Goal: Information Seeking & Learning: Learn about a topic

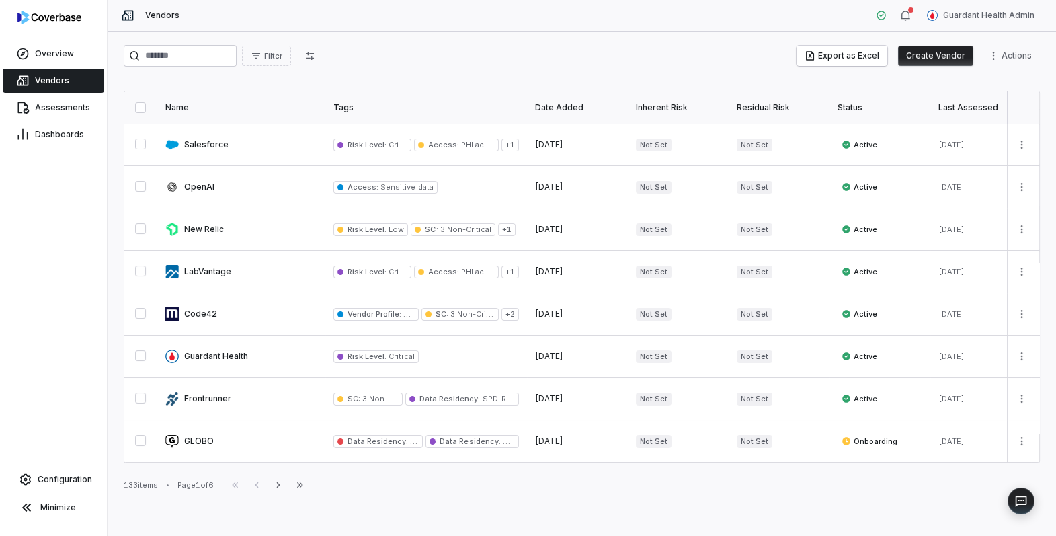
scroll to position [119, 450]
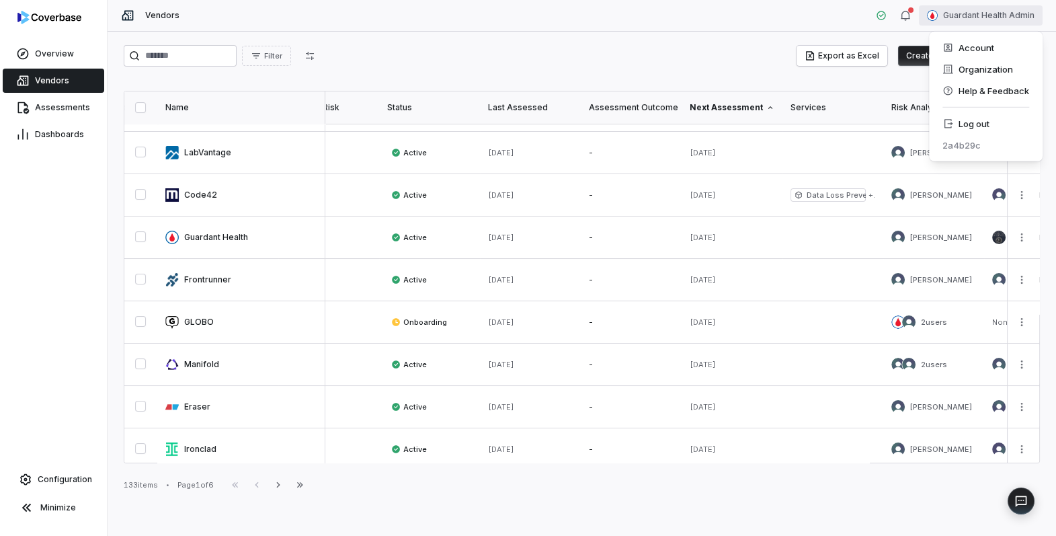
click at [979, 9] on html "Overview Vendors Assessments Dashboards Configuration Minimize Vendors Guardant…" at bounding box center [528, 268] width 1056 height 536
click at [982, 123] on div "Log out" at bounding box center [985, 124] width 103 height 22
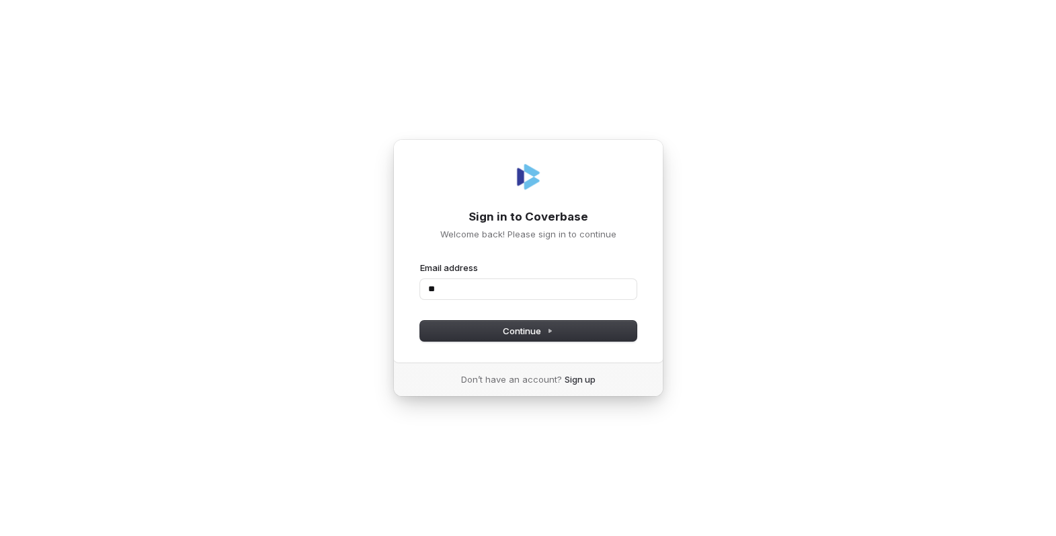
type input "*"
click at [0, 535] on com-1password-button at bounding box center [0, 536] width 0 height 0
type input "**********"
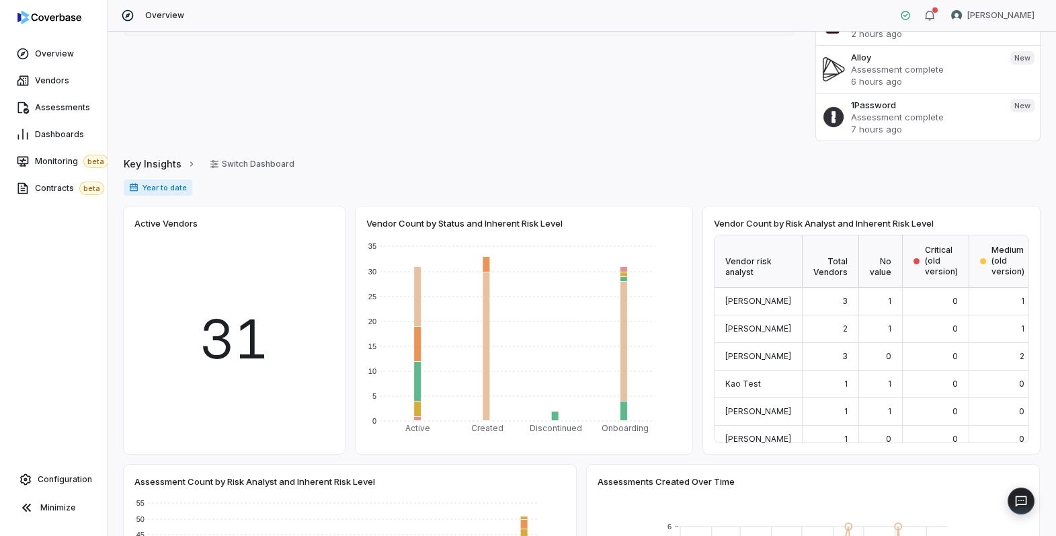
scroll to position [175, 0]
click at [232, 161] on button "Switch Dashboard" at bounding box center [252, 163] width 101 height 20
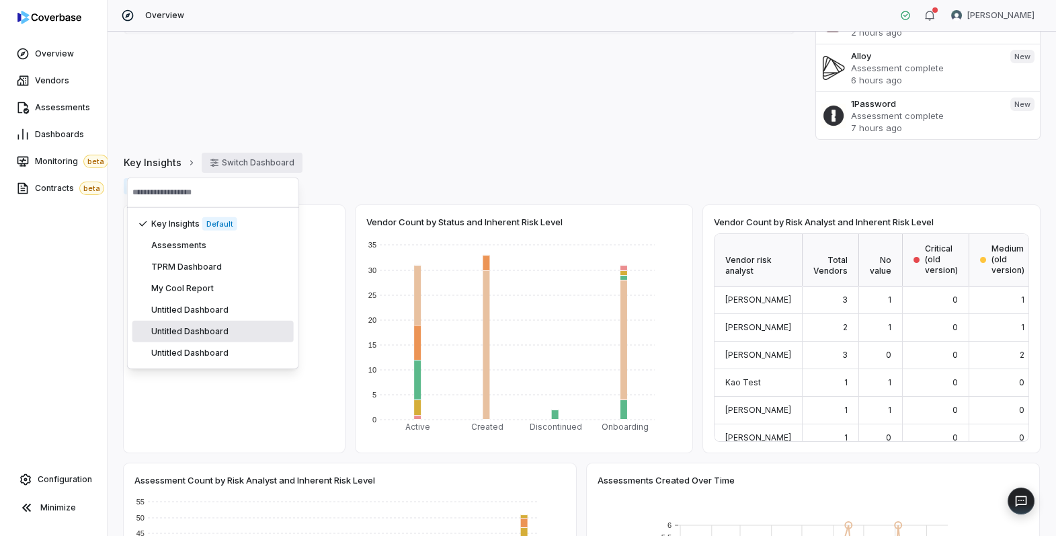
click at [408, 151] on div "Review Queue Display Assessment ready for review 0 No items Task requires actio…" at bounding box center [582, 284] width 948 height 504
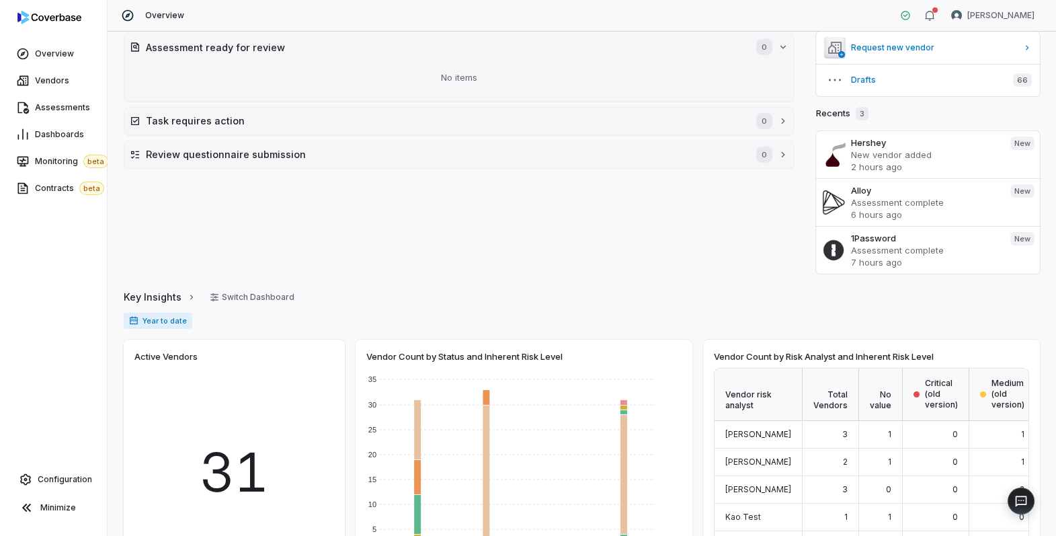
scroll to position [0, 0]
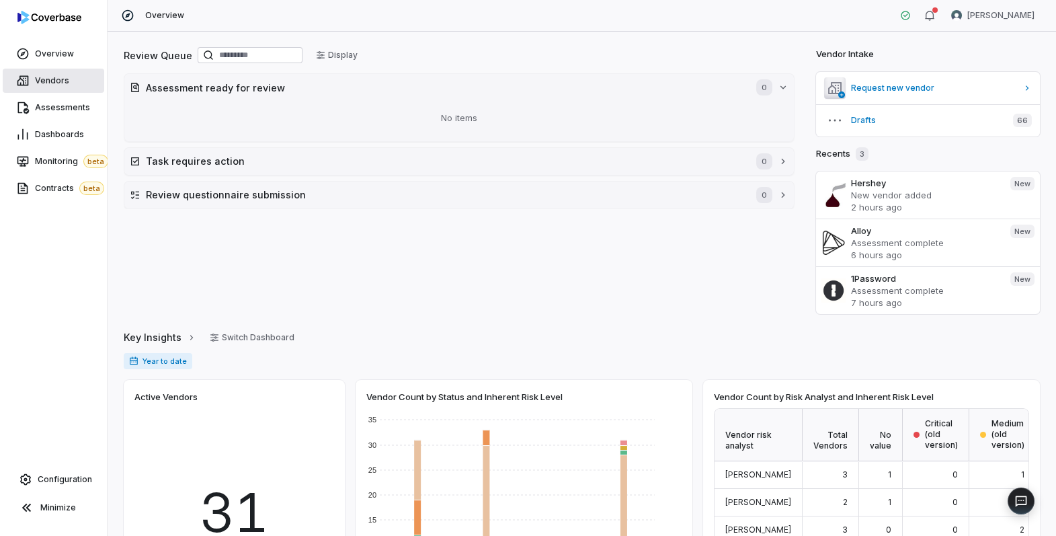
click at [64, 82] on span "Vendors" at bounding box center [52, 80] width 34 height 11
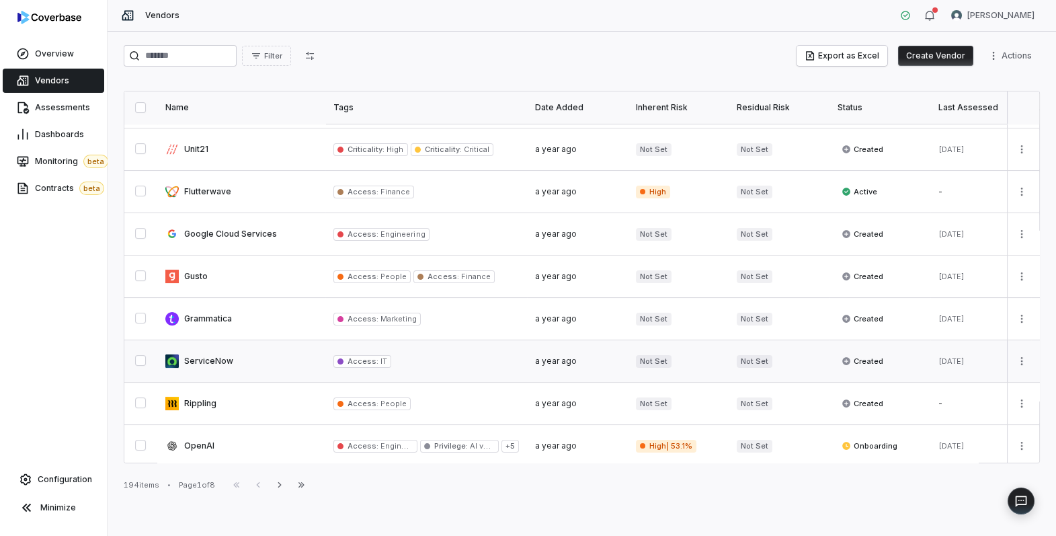
scroll to position [716, 0]
click at [992, 56] on html "Overview Vendors Assessments Dashboards Monitoring beta Contracts beta Configur…" at bounding box center [528, 268] width 1056 height 536
click at [974, 80] on div "Bulk Create Vendors" at bounding box center [976, 85] width 118 height 22
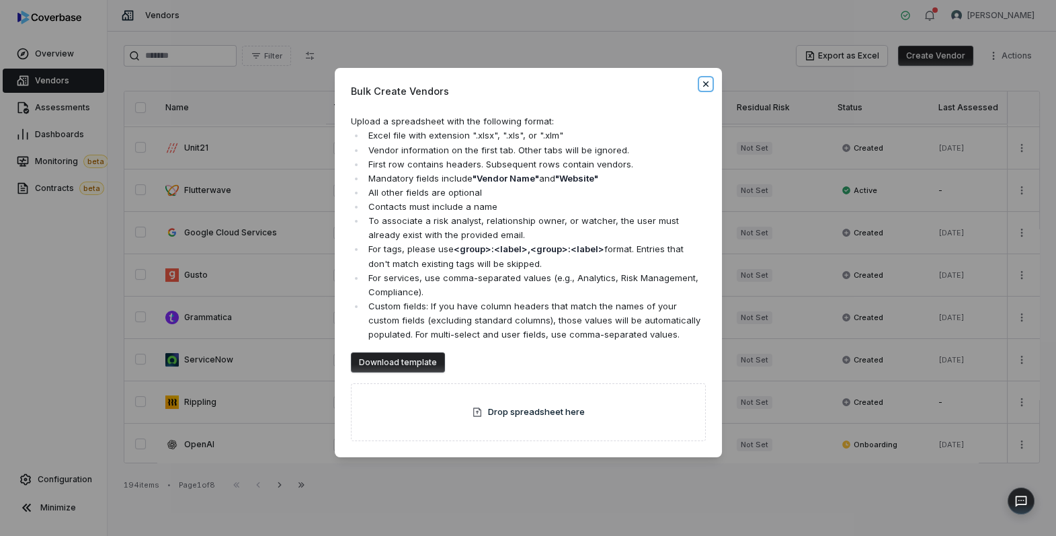
click at [706, 89] on icon "button" at bounding box center [705, 84] width 11 height 11
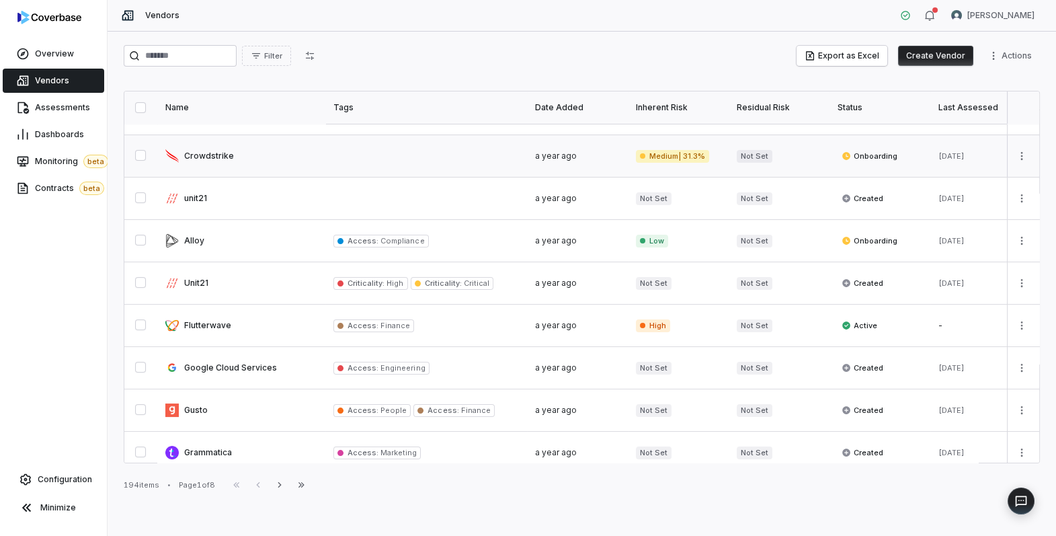
scroll to position [583, 0]
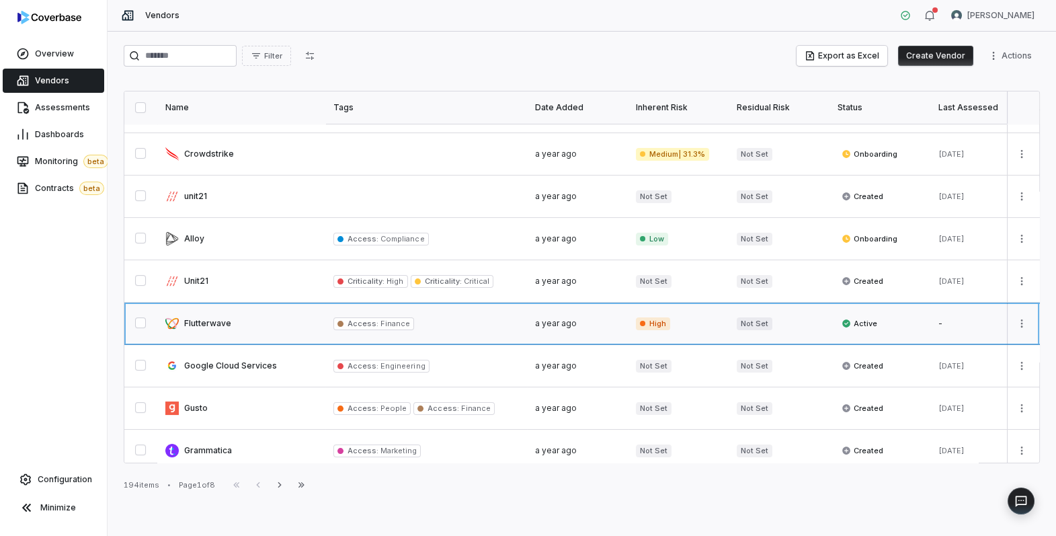
click at [218, 325] on link at bounding box center [241, 323] width 168 height 42
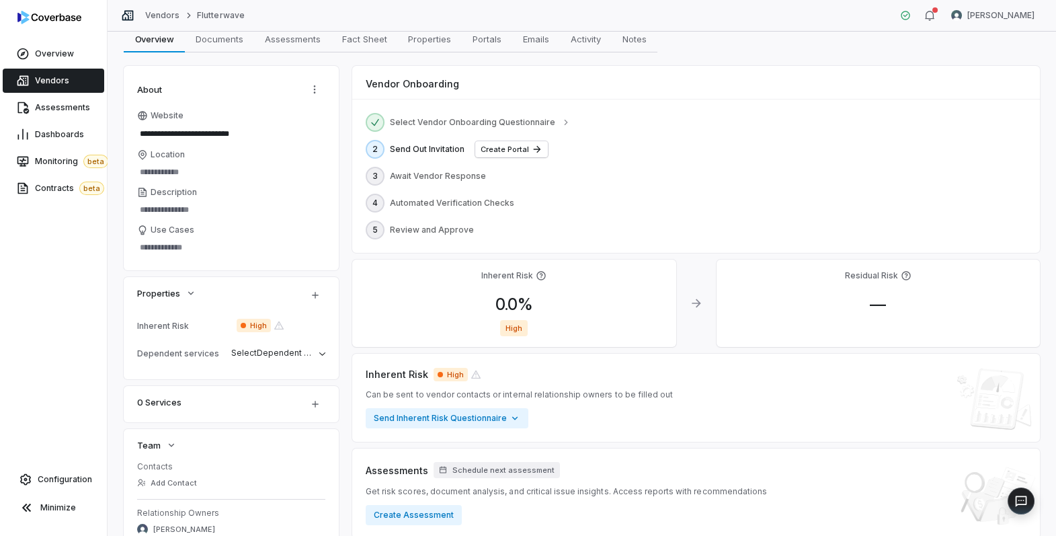
scroll to position [41, 0]
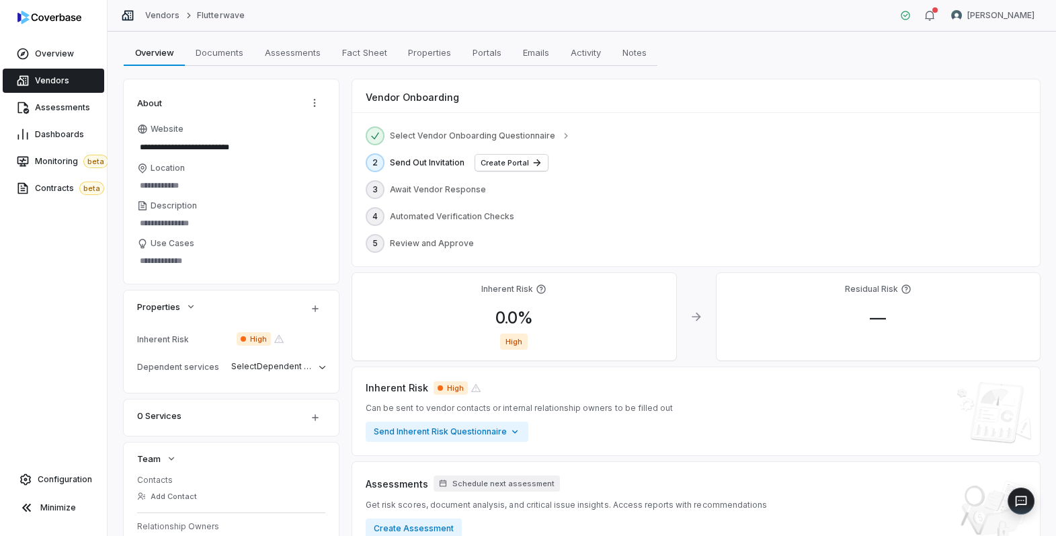
drag, startPoint x: 397, startPoint y: 218, endPoint x: 520, endPoint y: 196, distance: 124.9
click at [520, 196] on div "Select Vendor Onboarding Questionnaire 2 Send Out Invitation Create Portal 3 Aw…" at bounding box center [695, 189] width 687 height 154
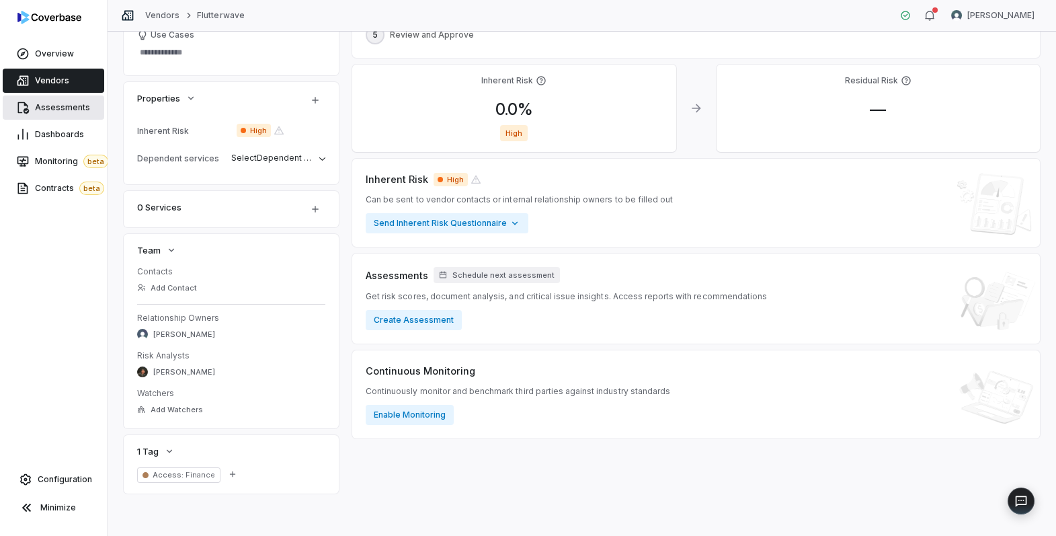
click at [67, 110] on span "Assessments" at bounding box center [62, 107] width 55 height 11
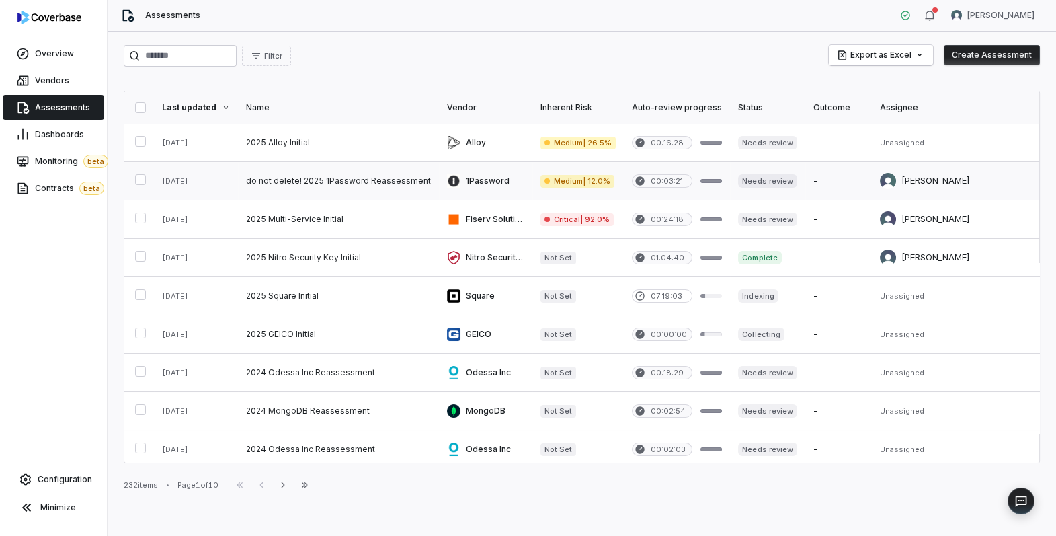
click at [284, 184] on link at bounding box center [338, 181] width 201 height 38
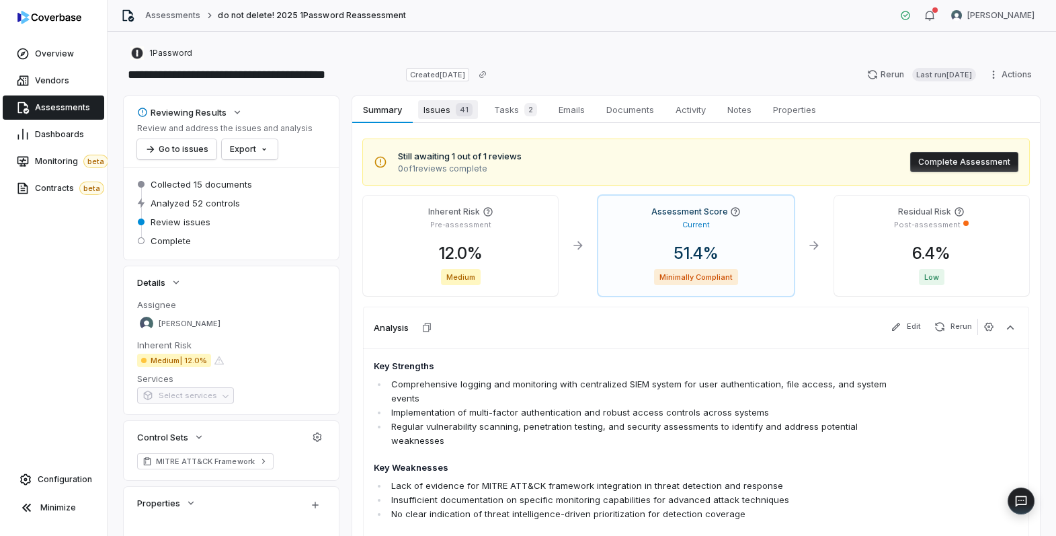
click at [441, 113] on span "Issues 41" at bounding box center [448, 109] width 60 height 19
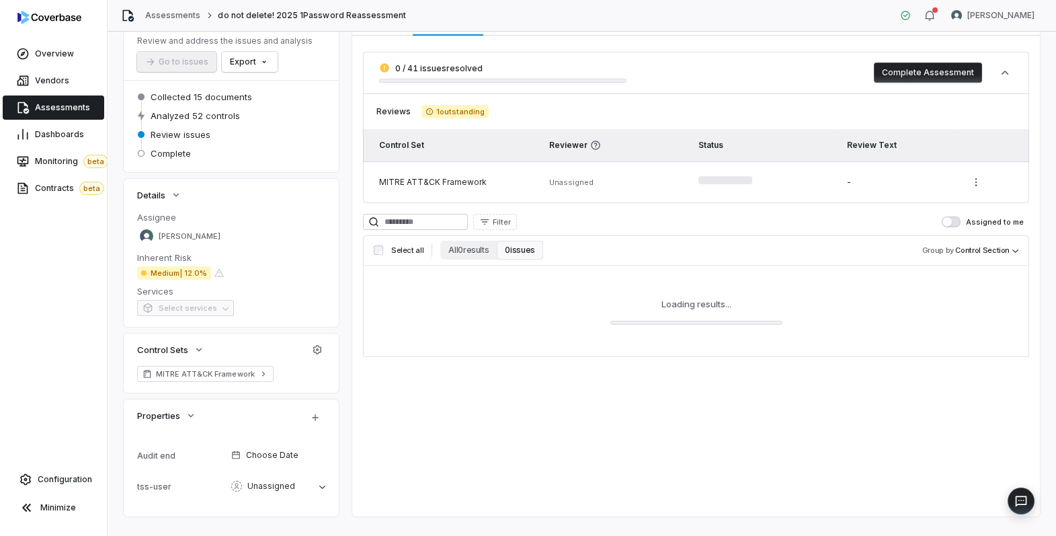
scroll to position [103, 0]
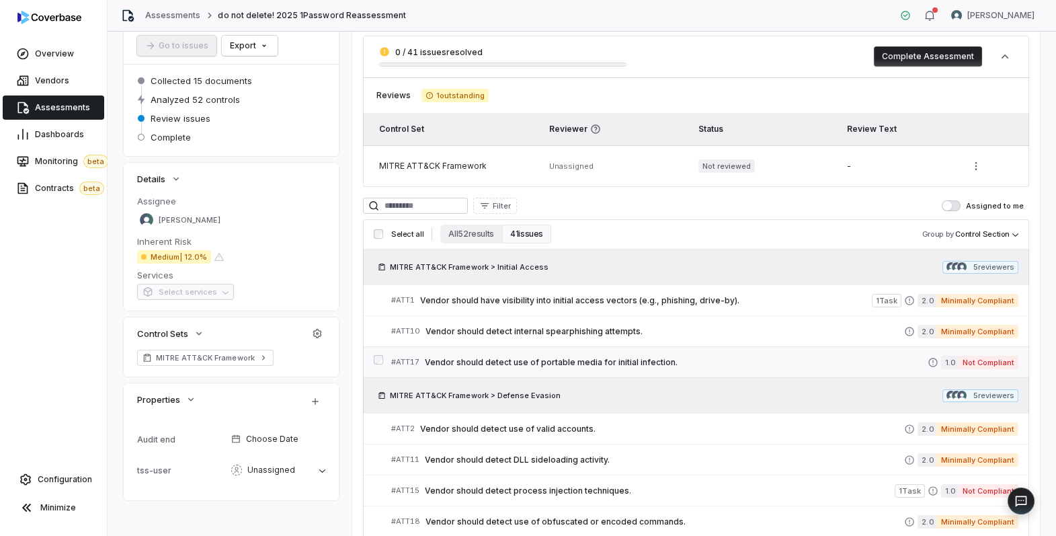
click at [556, 363] on span "Vendor should detect use of portable media for initial infection." at bounding box center [676, 362] width 503 height 11
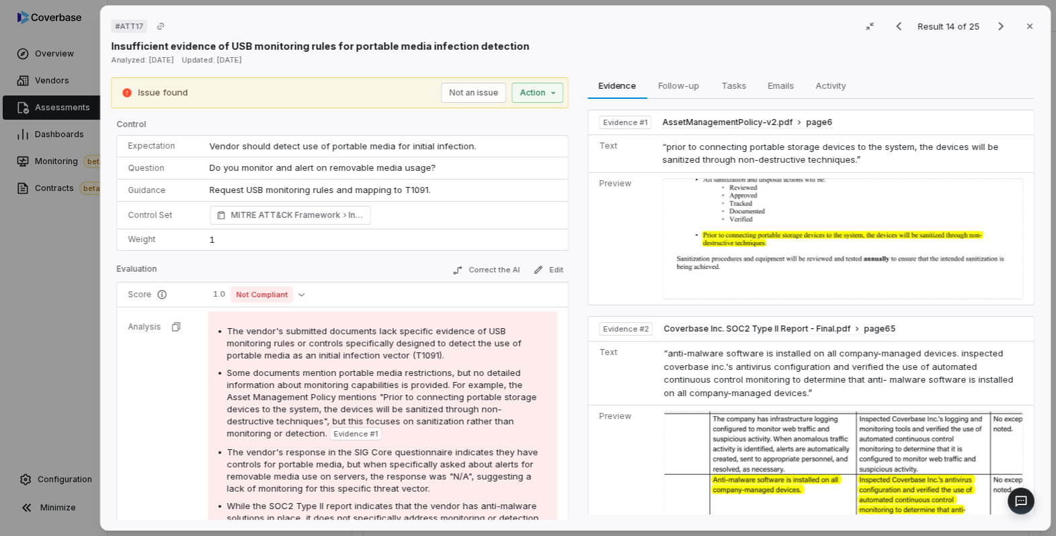
click at [322, 140] on span "Vendor should detect use of portable media for initial infection." at bounding box center [343, 145] width 267 height 11
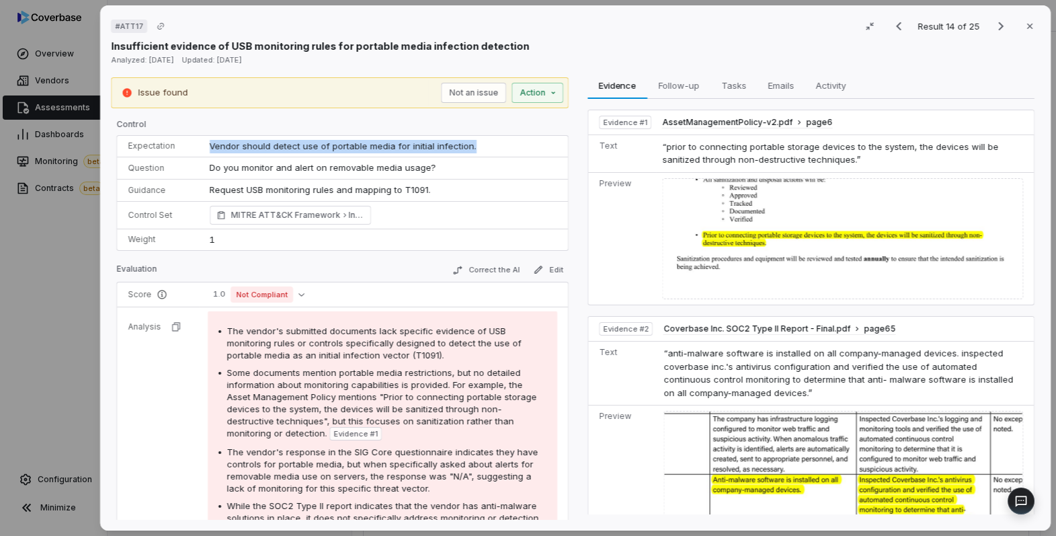
click at [322, 140] on span "Vendor should detect use of portable media for initial infection." at bounding box center [343, 145] width 267 height 11
click at [277, 143] on span "Vendor should detect use of portable media for initial infection." at bounding box center [343, 145] width 267 height 11
click at [329, 146] on span "Vendor should detect use of portable media for initial infection." at bounding box center [343, 145] width 267 height 11
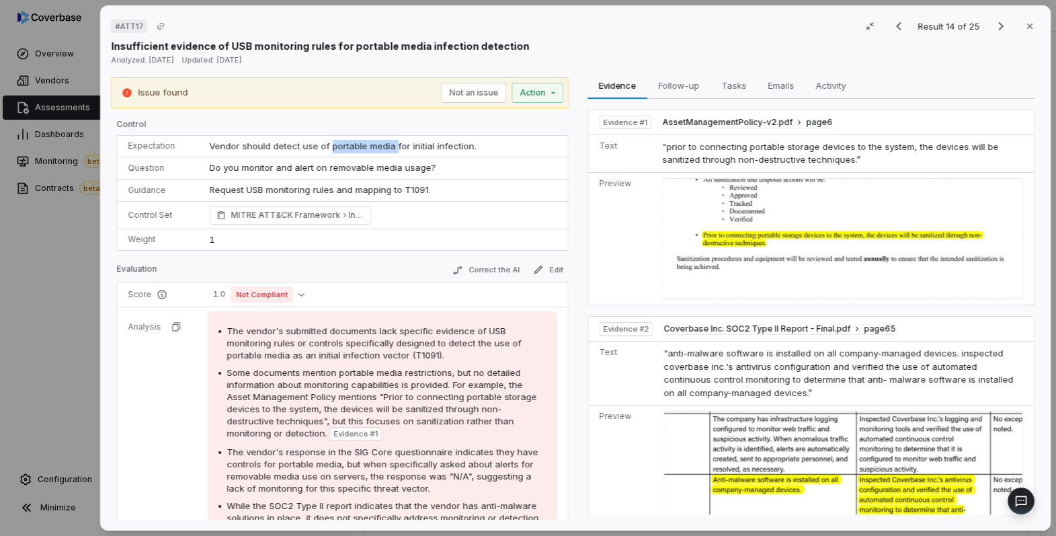
drag, startPoint x: 329, startPoint y: 146, endPoint x: 391, endPoint y: 144, distance: 61.8
click at [391, 144] on span "Vendor should detect use of portable media for initial infection." at bounding box center [343, 145] width 267 height 11
click at [372, 140] on span "Vendor should detect use of portable media for initial infection." at bounding box center [343, 145] width 267 height 11
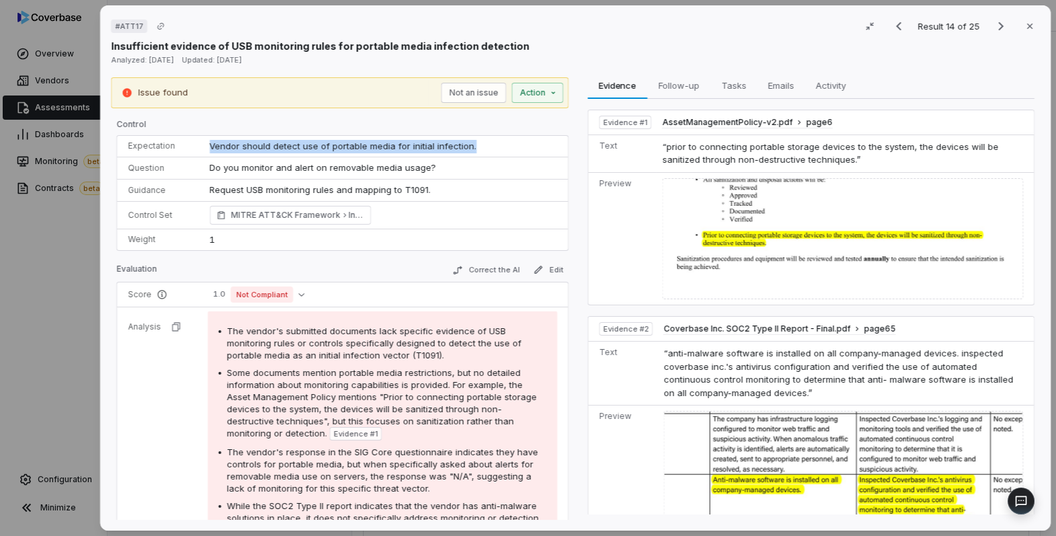
click at [372, 140] on span "Vendor should detect use of portable media for initial infection." at bounding box center [343, 145] width 267 height 11
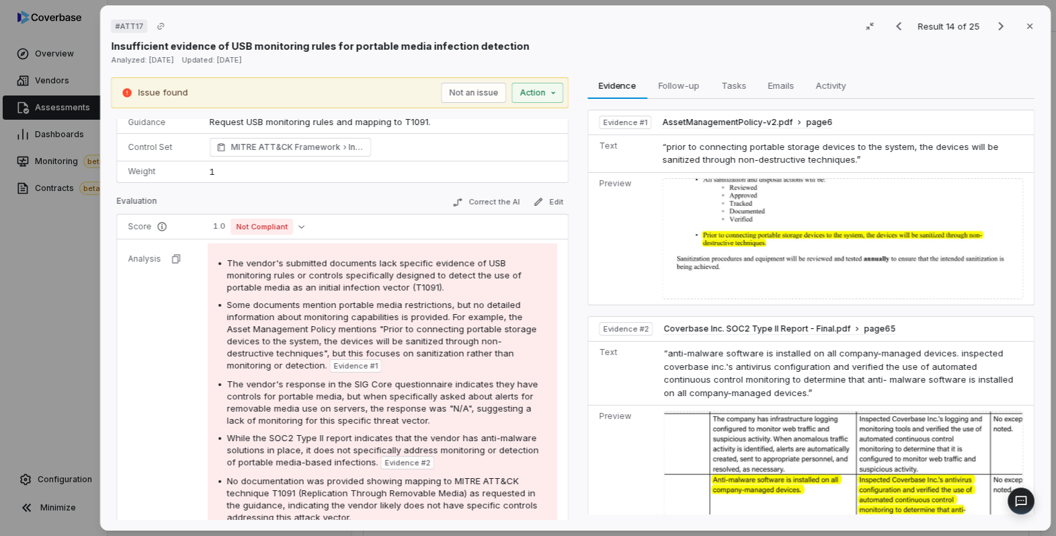
scroll to position [81, 0]
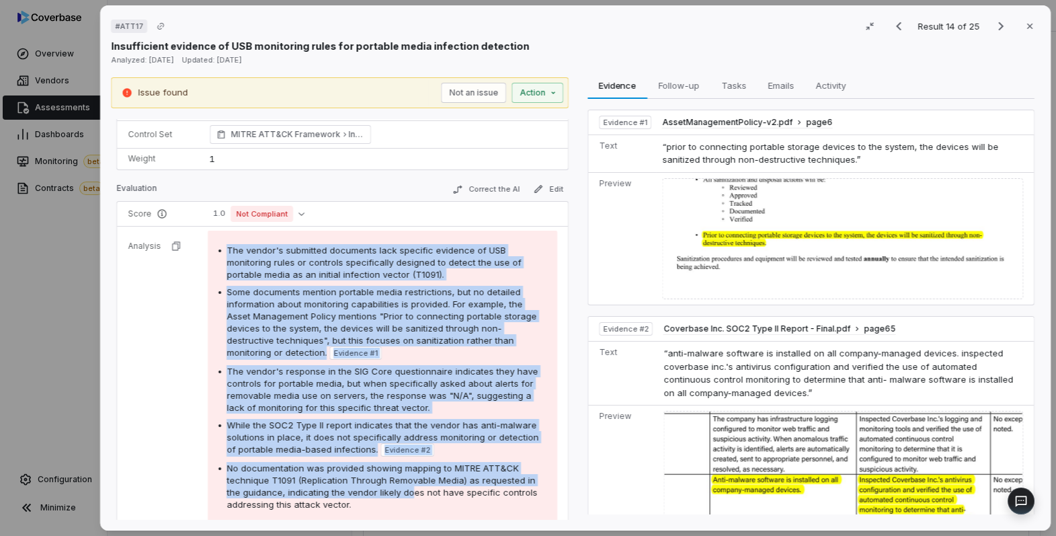
drag, startPoint x: 223, startPoint y: 243, endPoint x: 391, endPoint y: 494, distance: 302.3
click at [391, 494] on div "The vendor's submitted documents lack specific evidence of USB monitoring rules…" at bounding box center [382, 377] width 328 height 266
click at [391, 494] on span "No documentation was provided showing mapping to MITRE ATT&CK technique T1091 (…" at bounding box center [381, 485] width 310 height 47
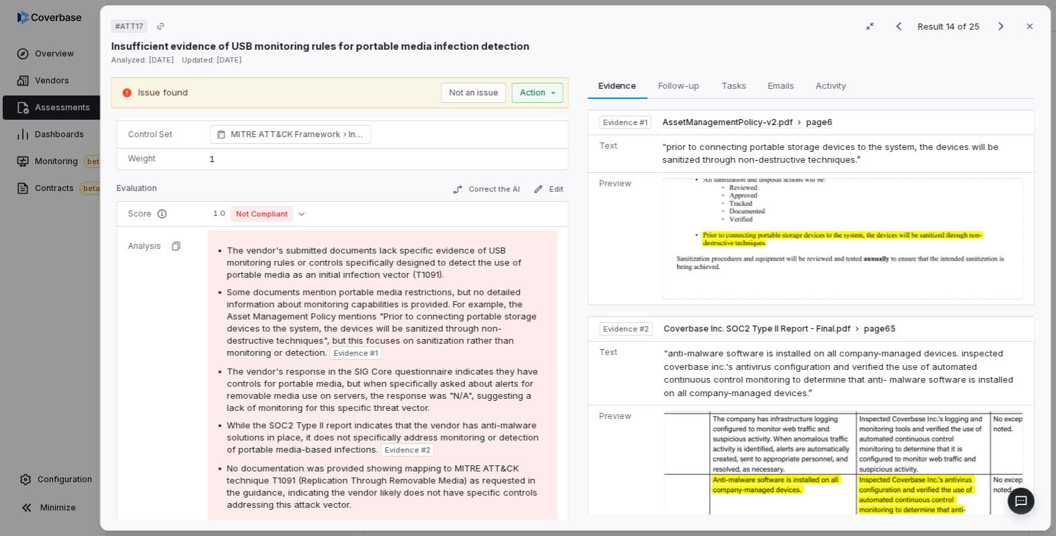
scroll to position [83, 0]
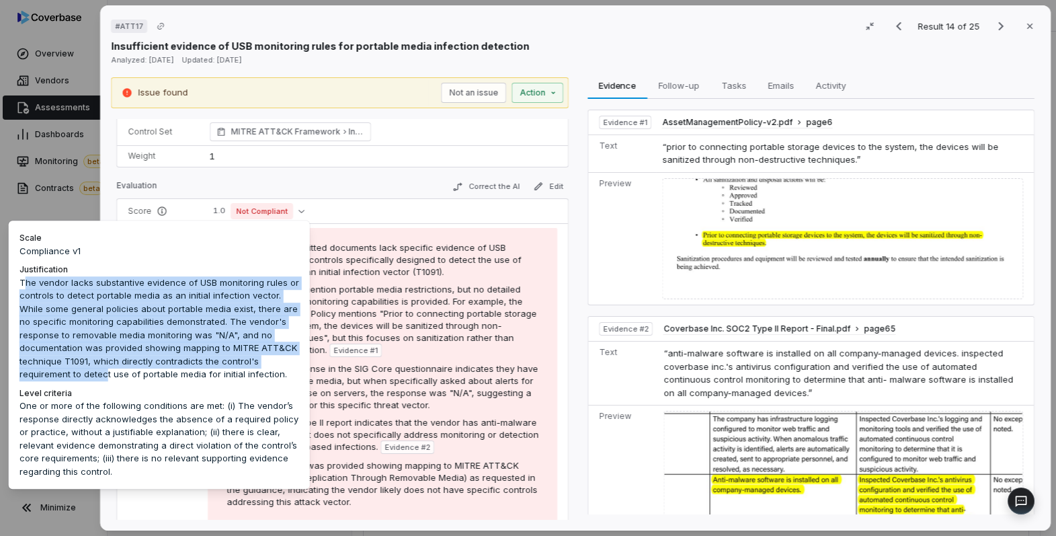
drag, startPoint x: 27, startPoint y: 282, endPoint x: 105, endPoint y: 378, distance: 124.2
click at [105, 378] on div "The vendor lacks substantive evidence of USB monitoring rules or controls to de…" at bounding box center [159, 331] width 280 height 110
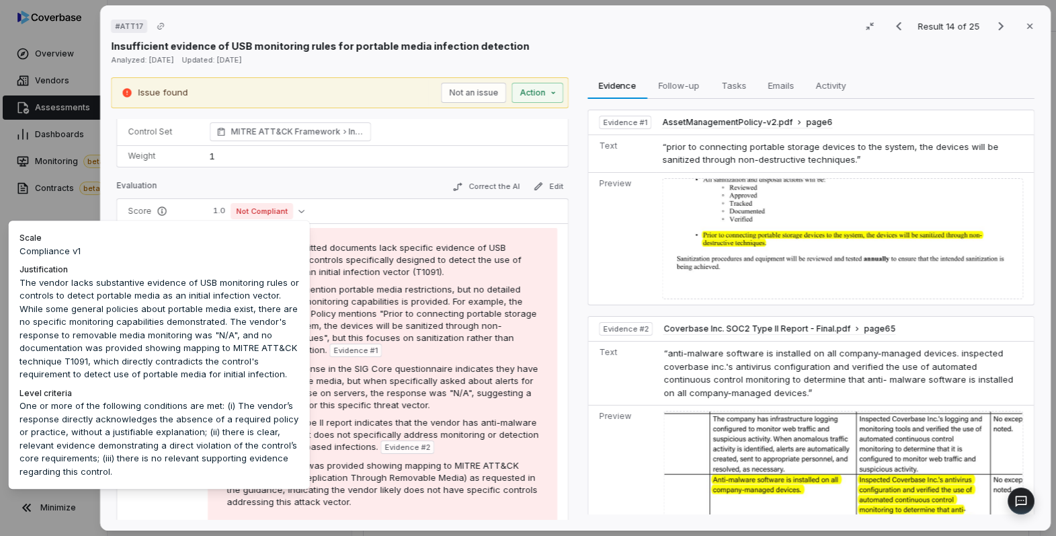
click at [116, 417] on div "One or more of the following conditions are met: (i) The vendor’s response dire…" at bounding box center [159, 438] width 280 height 79
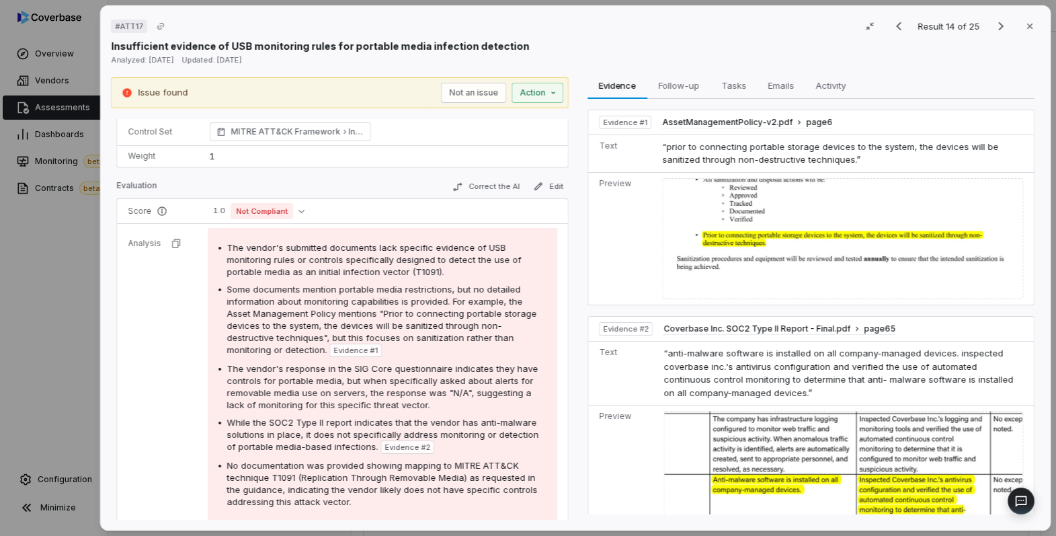
click at [382, 183] on div "Evaluation Correct the AI Edit" at bounding box center [342, 188] width 452 height 20
click at [478, 182] on button "Correct the AI" at bounding box center [486, 187] width 78 height 16
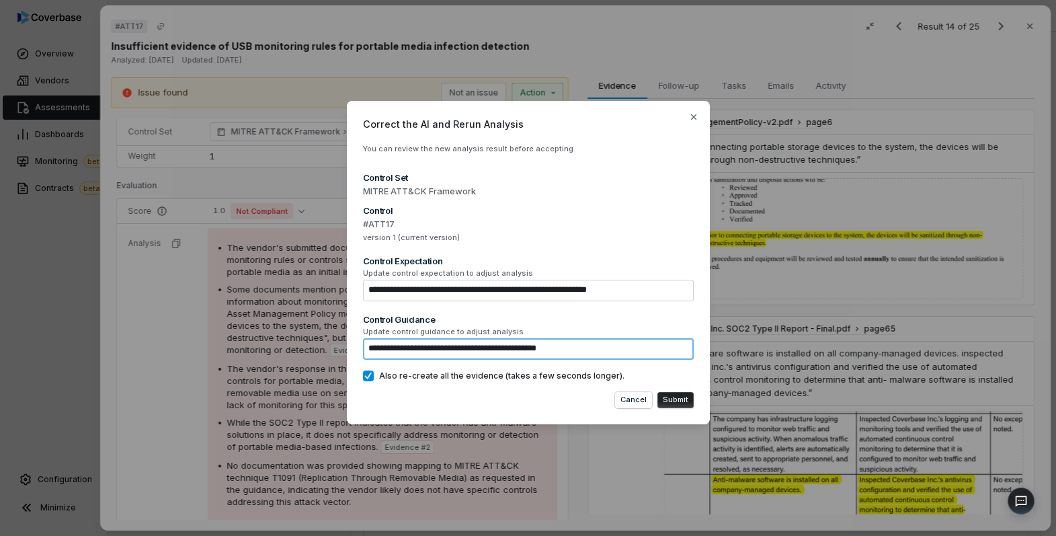
click at [492, 351] on textarea "**********" at bounding box center [528, 349] width 331 height 22
click at [592, 347] on textarea "**********" at bounding box center [528, 349] width 331 height 22
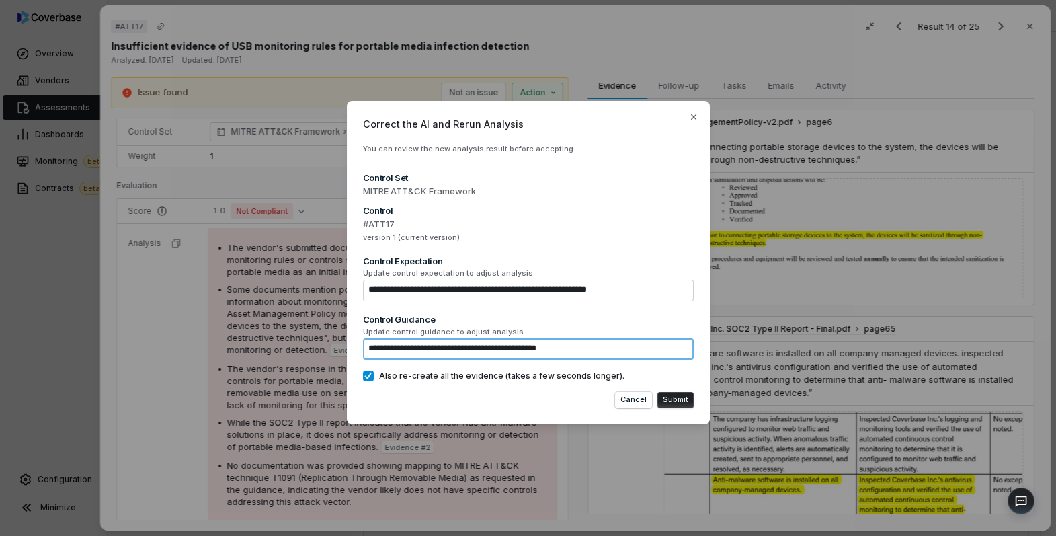
click at [592, 347] on textarea "**********" at bounding box center [528, 349] width 331 height 22
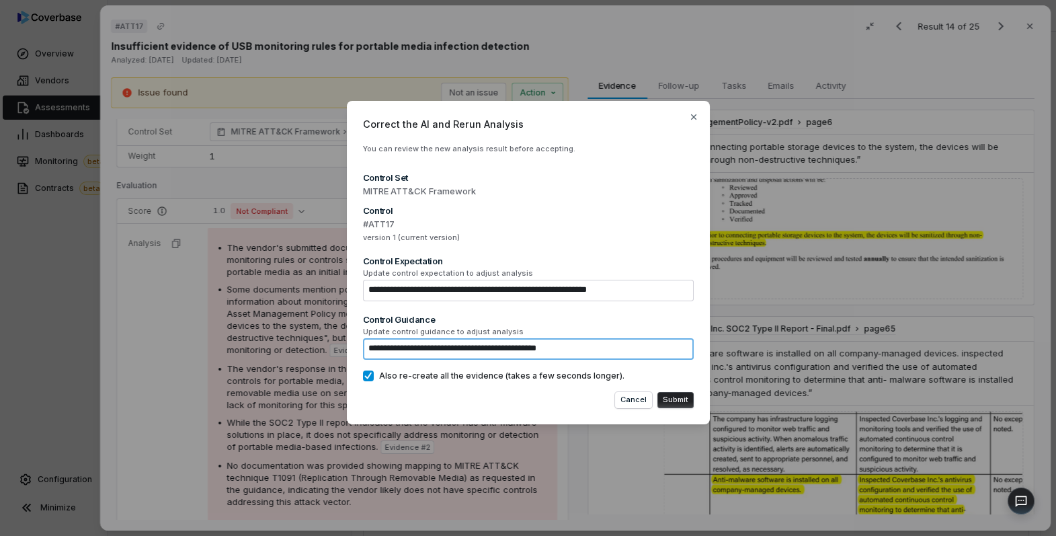
click at [592, 347] on textarea "**********" at bounding box center [528, 349] width 331 height 22
click at [603, 349] on textarea "**********" at bounding box center [528, 349] width 331 height 22
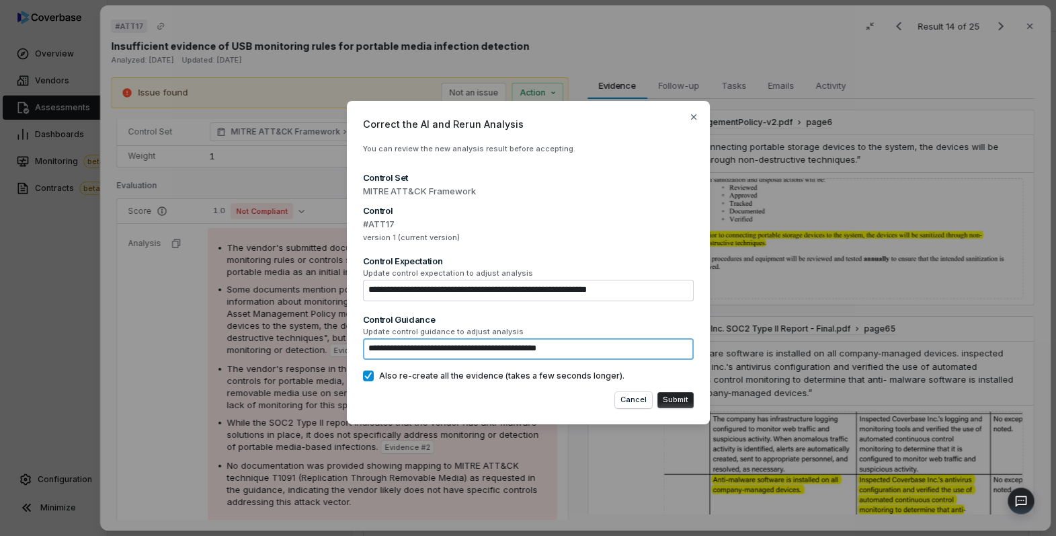
click at [603, 349] on textarea "**********" at bounding box center [528, 349] width 331 height 22
click at [470, 353] on textarea "**********" at bounding box center [528, 349] width 331 height 22
click at [615, 335] on span "Update control guidance to adjust analysis" at bounding box center [528, 332] width 331 height 10
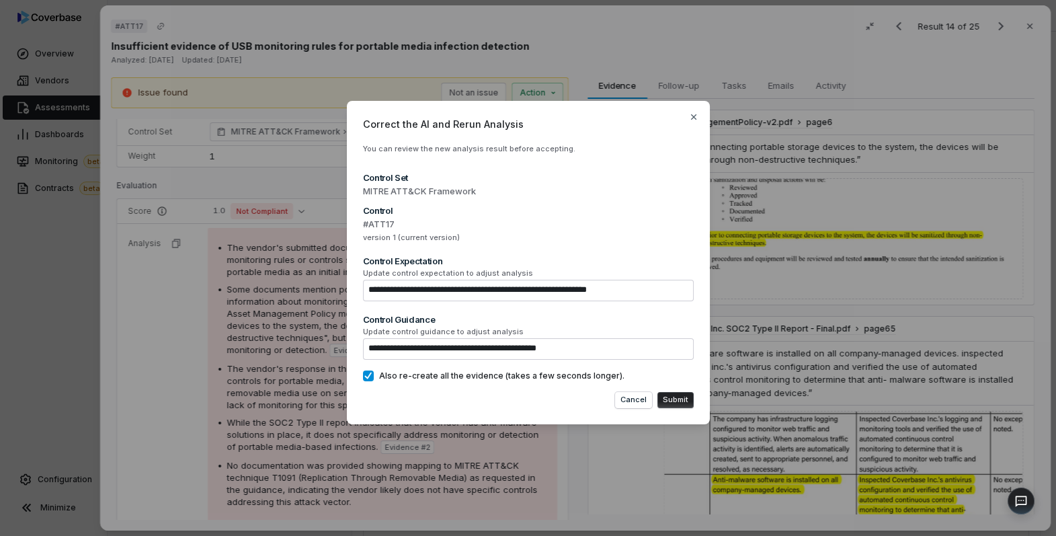
click at [615, 335] on span "Update control guidance to adjust analysis" at bounding box center [528, 332] width 331 height 10
click at [604, 347] on textarea "**********" at bounding box center [528, 349] width 331 height 22
click at [691, 112] on icon "button" at bounding box center [693, 117] width 11 height 11
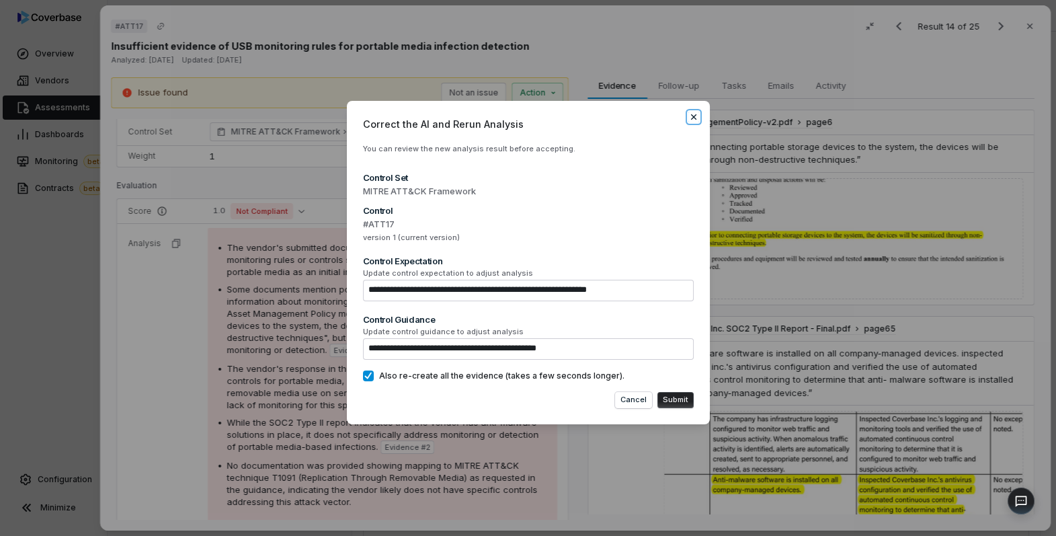
type textarea "*"
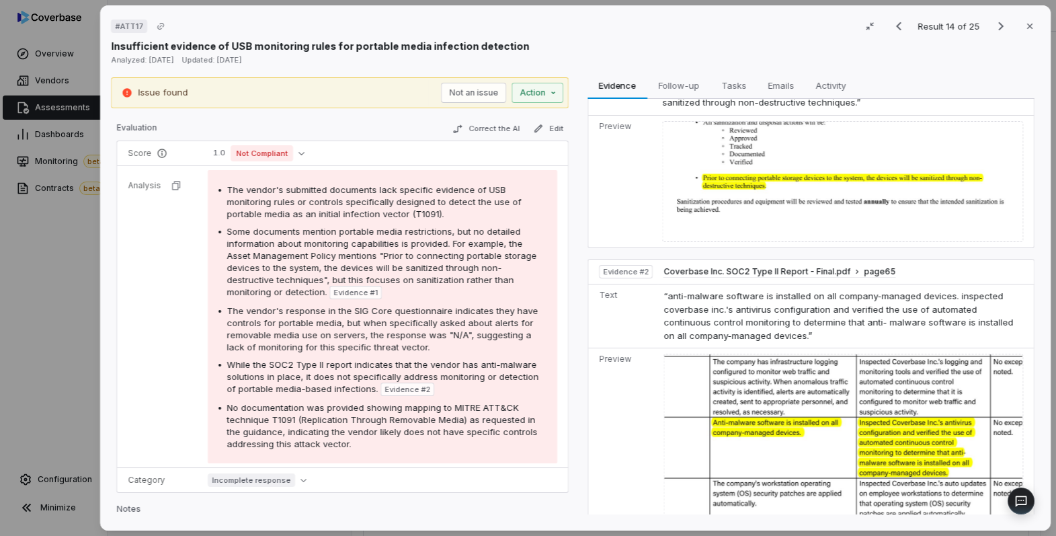
scroll to position [0, 0]
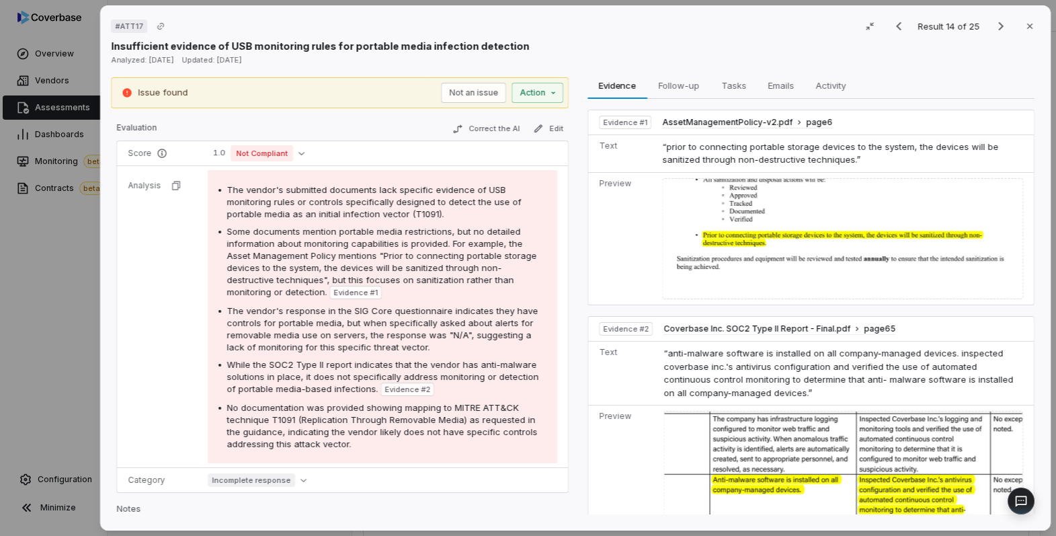
click at [745, 225] on img at bounding box center [842, 239] width 361 height 122
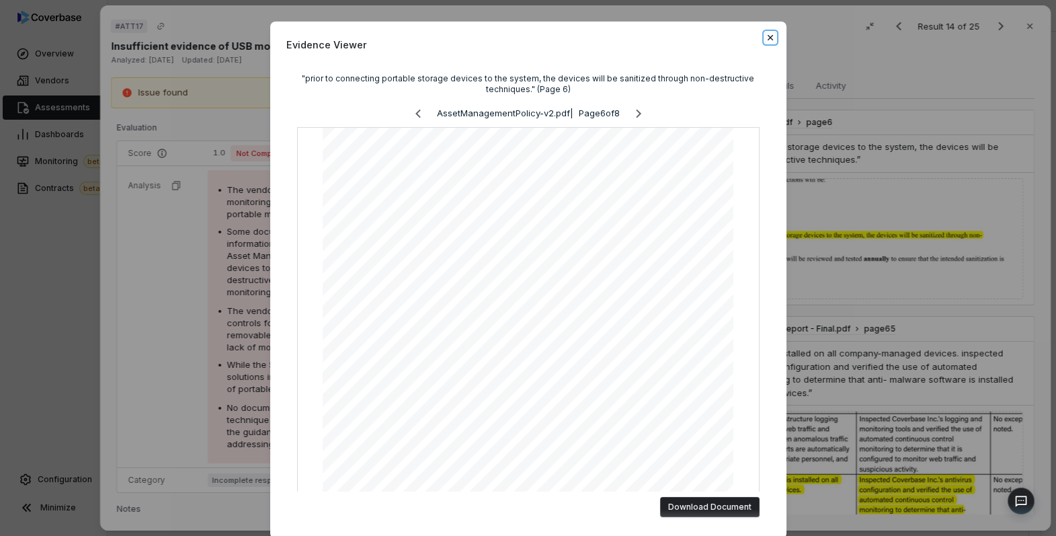
click at [773, 37] on icon "button" at bounding box center [770, 37] width 11 height 11
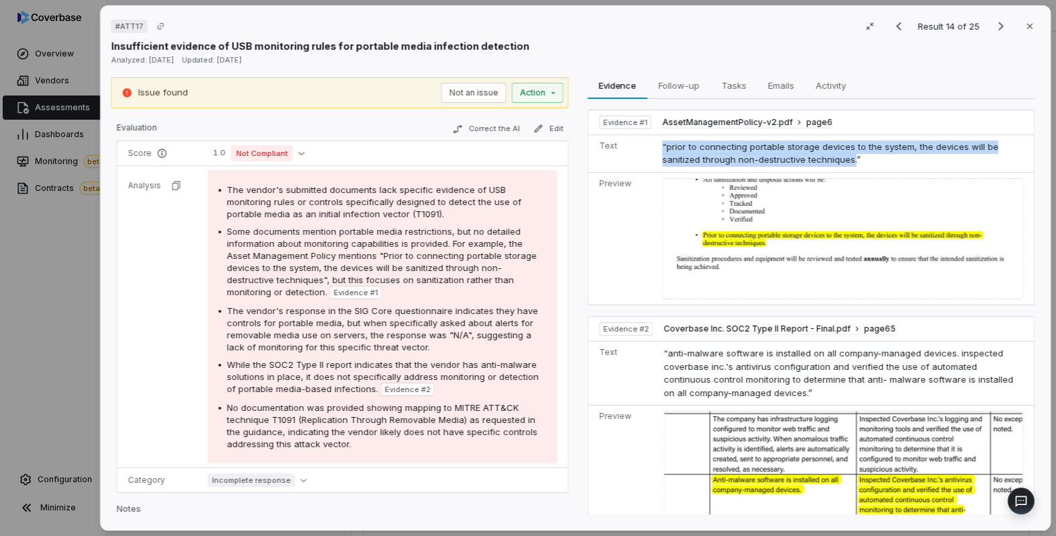
drag, startPoint x: 661, startPoint y: 149, endPoint x: 832, endPoint y: 153, distance: 171.4
click at [832, 153] on td "“prior to connecting portable storage devices to the system, the devices will b…" at bounding box center [844, 153] width 377 height 38
click at [832, 154] on span "“prior to connecting portable storage devices to the system, the devices will b…" at bounding box center [830, 153] width 336 height 24
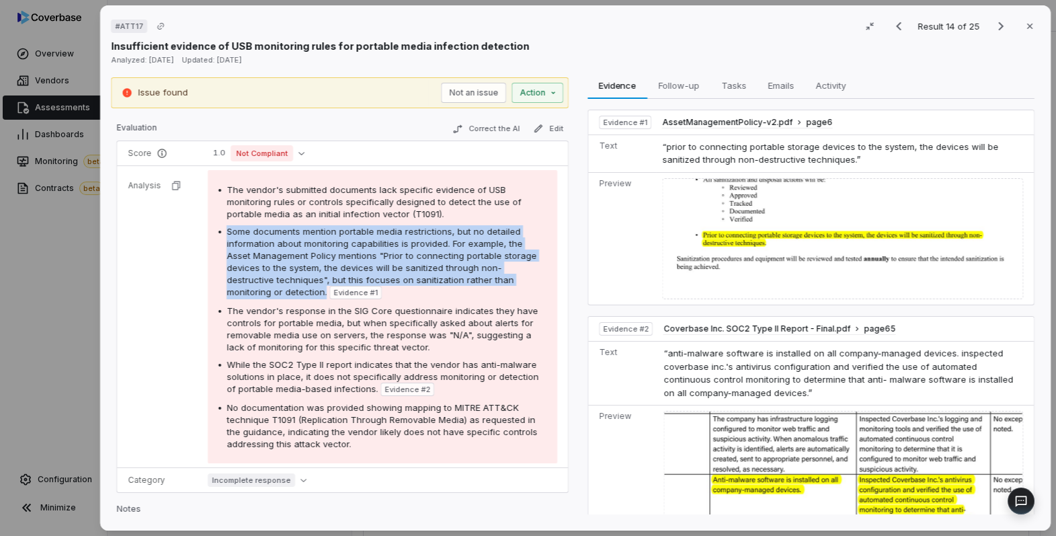
drag, startPoint x: 225, startPoint y: 231, endPoint x: 265, endPoint y: 293, distance: 73.8
click at [265, 293] on span "Some documents mention portable media restrictions, but no detailed information…" at bounding box center [381, 261] width 310 height 71
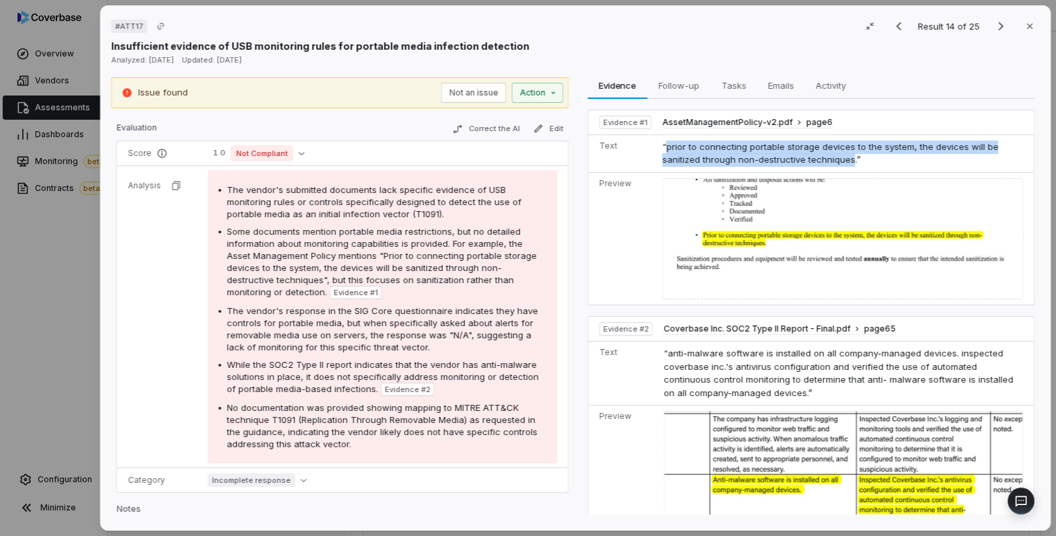
drag, startPoint x: 664, startPoint y: 144, endPoint x: 831, endPoint y: 163, distance: 167.8
click at [831, 163] on span "“prior to connecting portable storage devices to the system, the devices will b…" at bounding box center [830, 153] width 336 height 24
click at [770, 122] on span "AssetManagementPolicy-v2.pdf" at bounding box center [727, 122] width 130 height 11
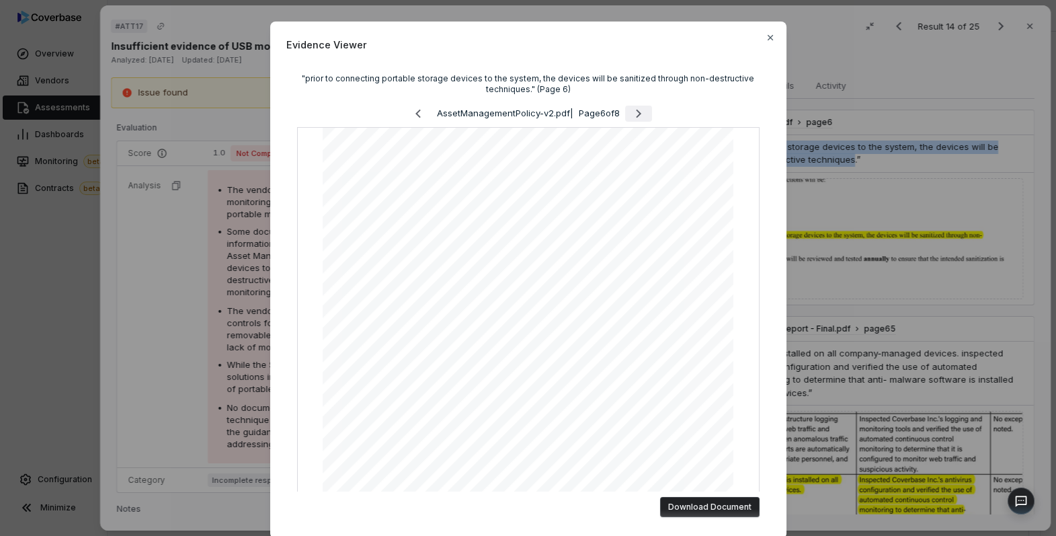
click at [646, 111] on icon "Next page" at bounding box center [638, 113] width 16 height 16
click at [772, 37] on icon "button" at bounding box center [770, 37] width 11 height 11
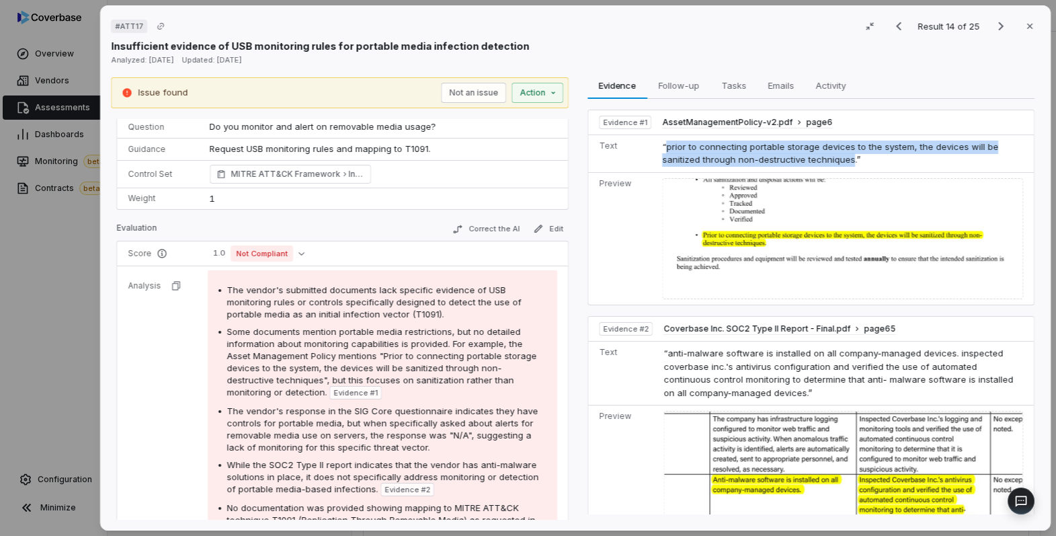
scroll to position [17, 0]
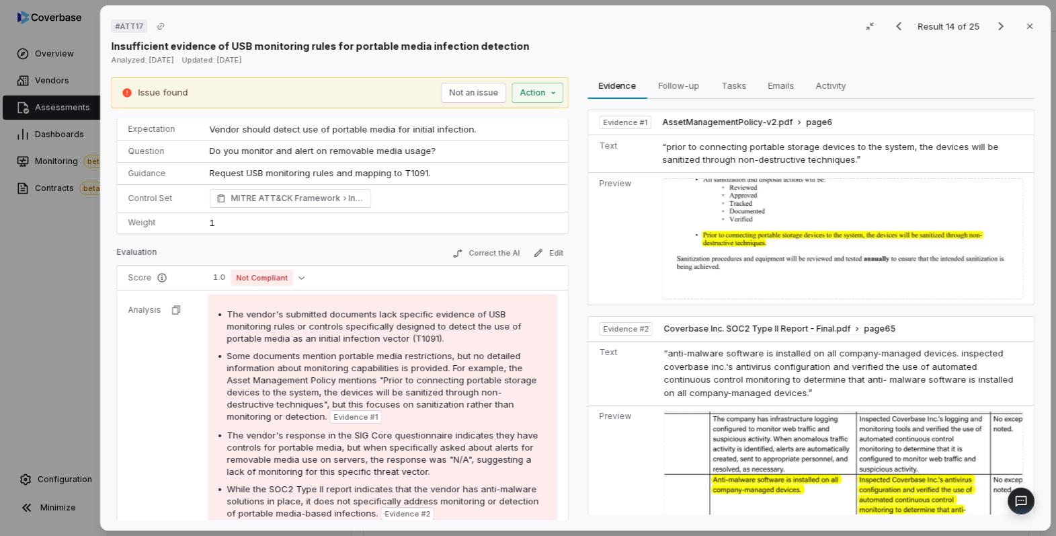
click at [373, 130] on span "Vendor should detect use of portable media for initial infection." at bounding box center [343, 129] width 267 height 11
click at [435, 130] on span "Vendor should detect use of portable media for initial infection." at bounding box center [343, 129] width 267 height 11
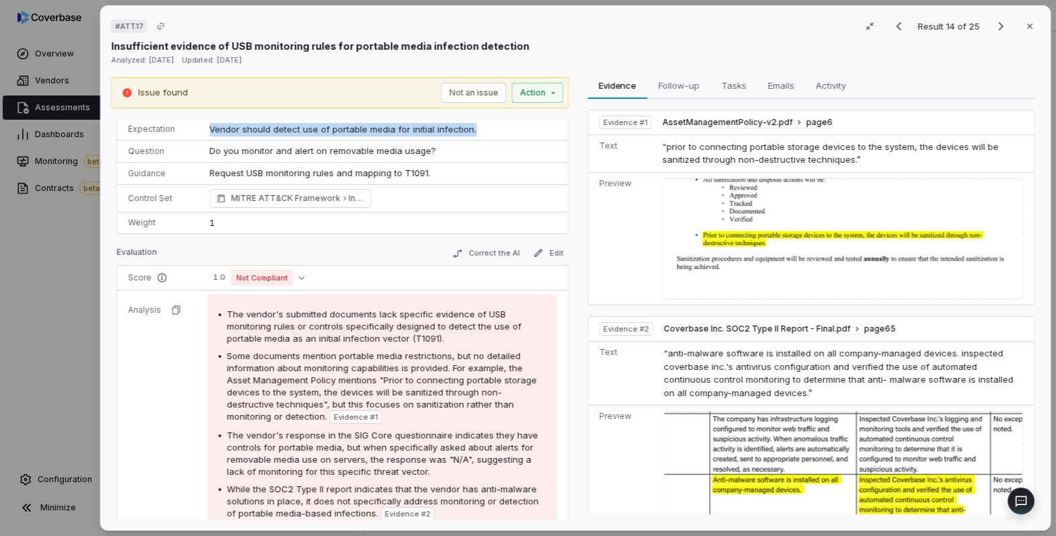
click at [435, 130] on span "Vendor should detect use of portable media for initial infection." at bounding box center [343, 129] width 267 height 11
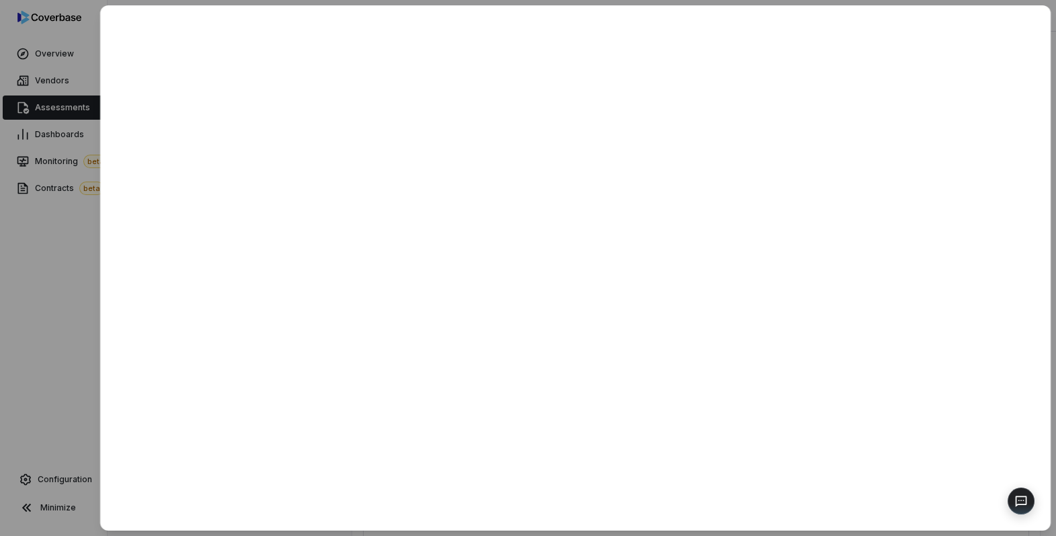
click at [34, 275] on div at bounding box center [528, 268] width 1056 height 536
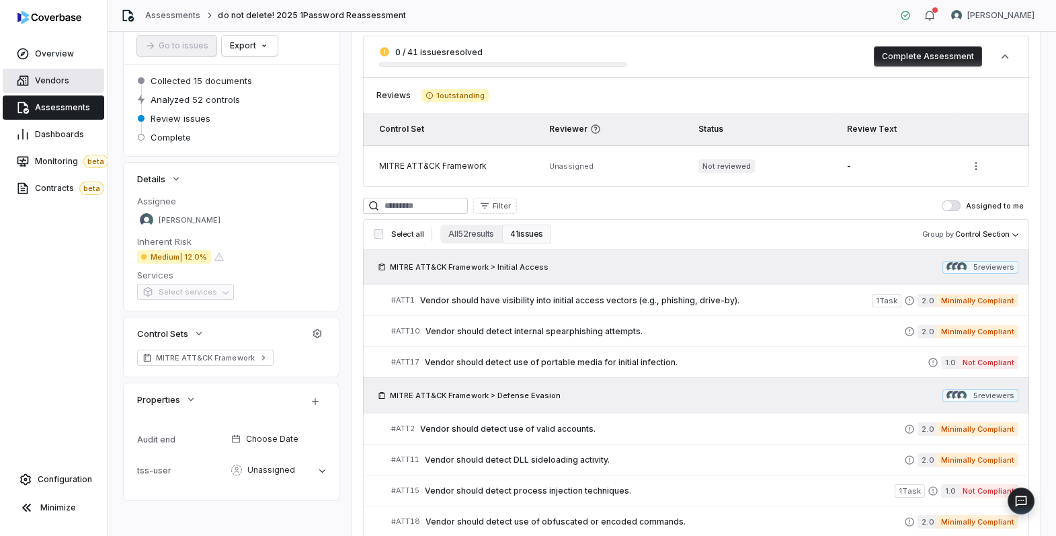
click at [54, 72] on link "Vendors" at bounding box center [53, 81] width 101 height 24
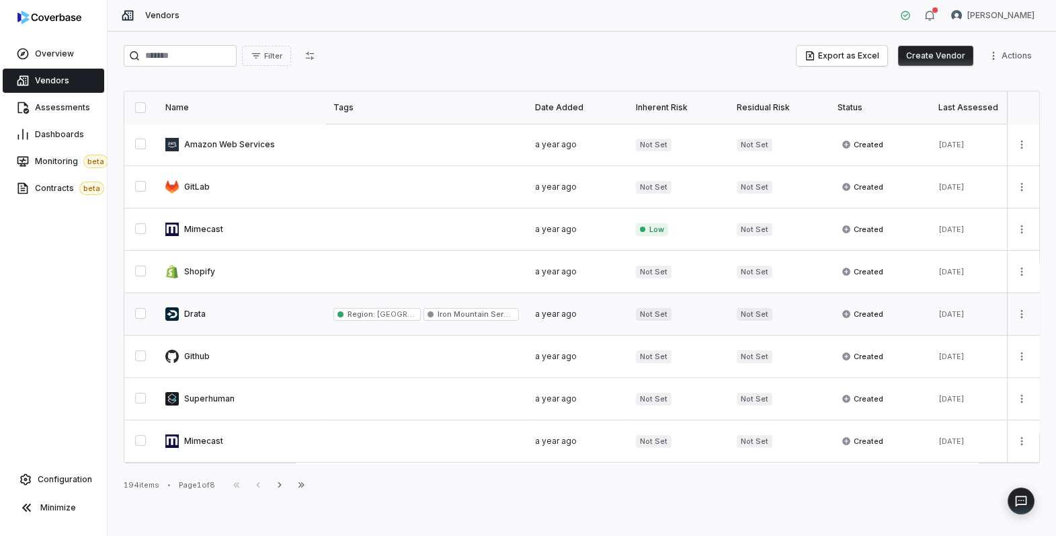
click at [210, 318] on link at bounding box center [241, 314] width 168 height 42
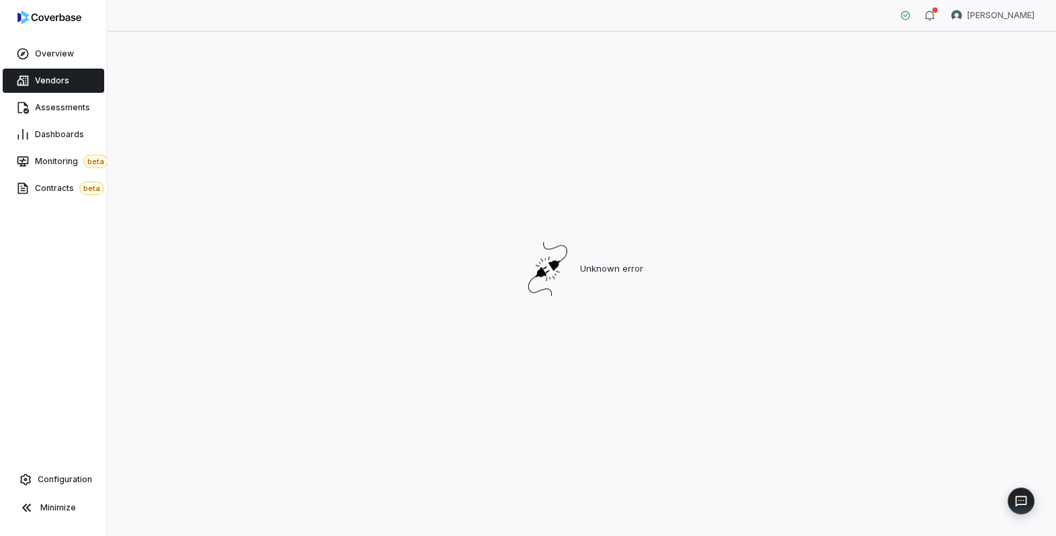
click at [58, 84] on span "Vendors" at bounding box center [52, 80] width 34 height 11
